Goal: Navigation & Orientation: Go to known website

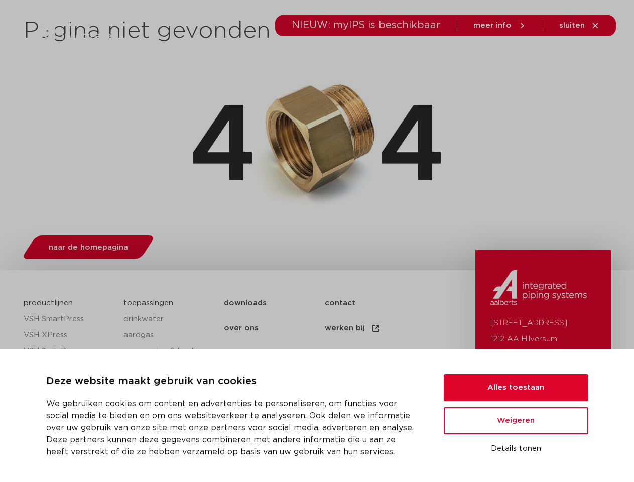
click at [317, 241] on div "naar de homepagina" at bounding box center [317, 245] width 587 height 40
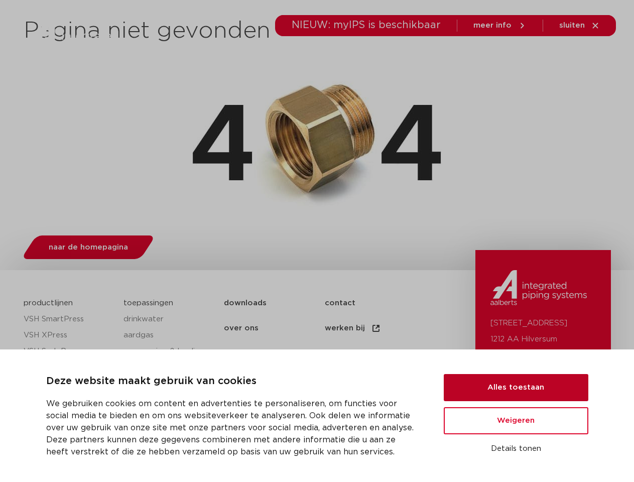
click at [516, 387] on button "Alles toestaan" at bounding box center [516, 387] width 145 height 27
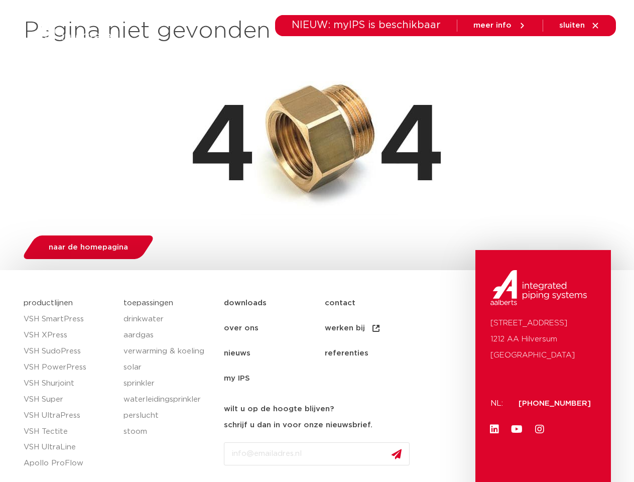
click at [516, 421] on link "Youtube" at bounding box center [517, 429] width 20 height 20
click at [516, 449] on div "[STREET_ADDRESS]: [PHONE_NUMBER] Linkedin Youtube Instagram" at bounding box center [542, 491] width 135 height 482
click at [354, 56] on li "toepassingen" at bounding box center [320, 56] width 73 height 39
click at [547, 56] on icon at bounding box center [546, 56] width 12 height 12
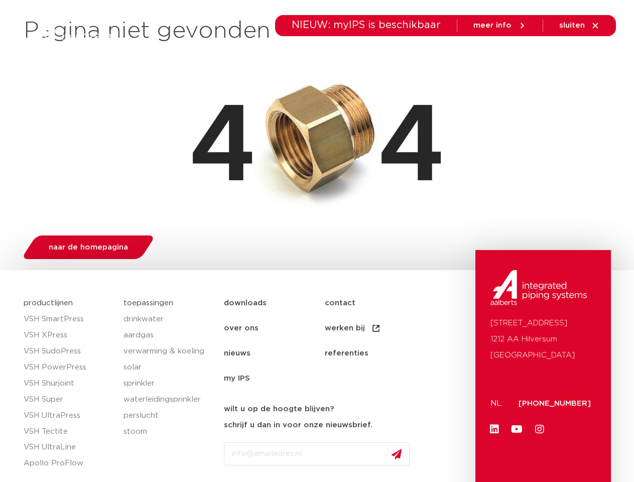
click at [580, 26] on span "sluiten" at bounding box center [572, 26] width 26 height 8
